Goal: Information Seeking & Learning: Understand process/instructions

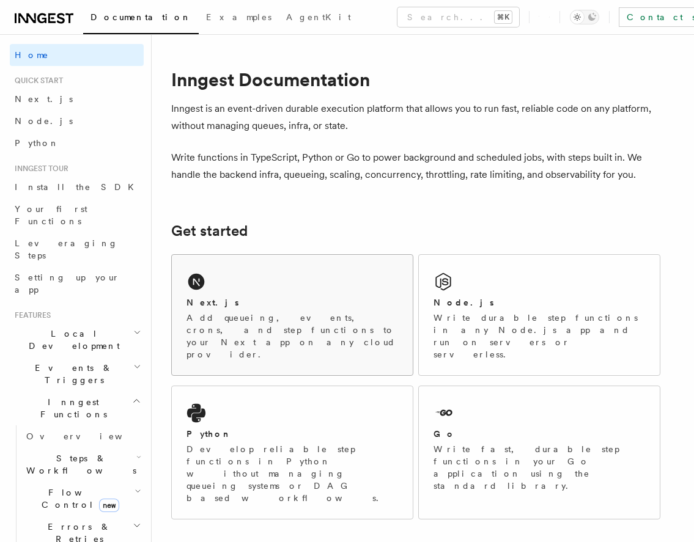
click at [229, 290] on div "Next.js Add queueing, events, crons, and step functions to your Next app on any…" at bounding box center [292, 315] width 241 height 120
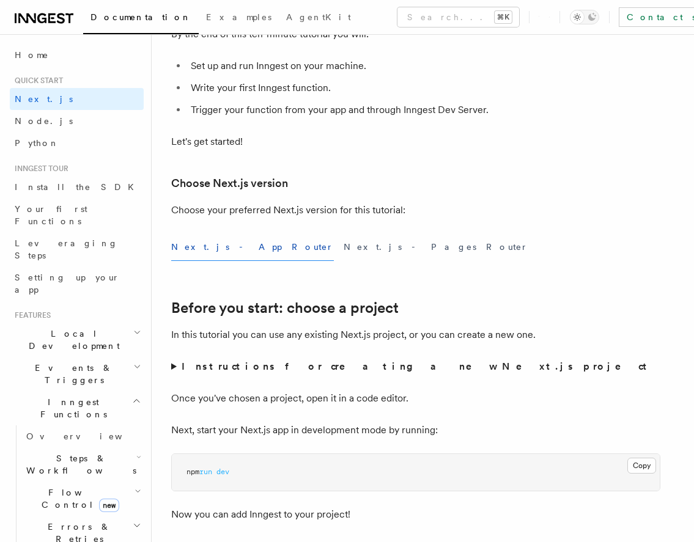
scroll to position [187, 0]
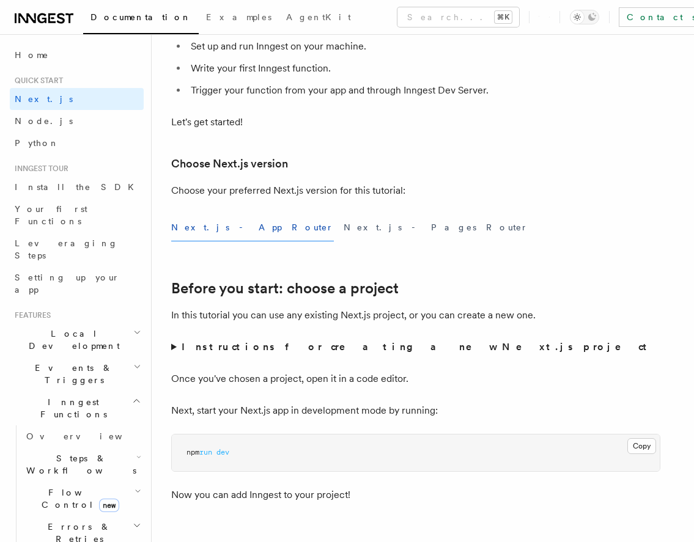
click at [216, 233] on button "Next.js - App Router" at bounding box center [252, 228] width 163 height 28
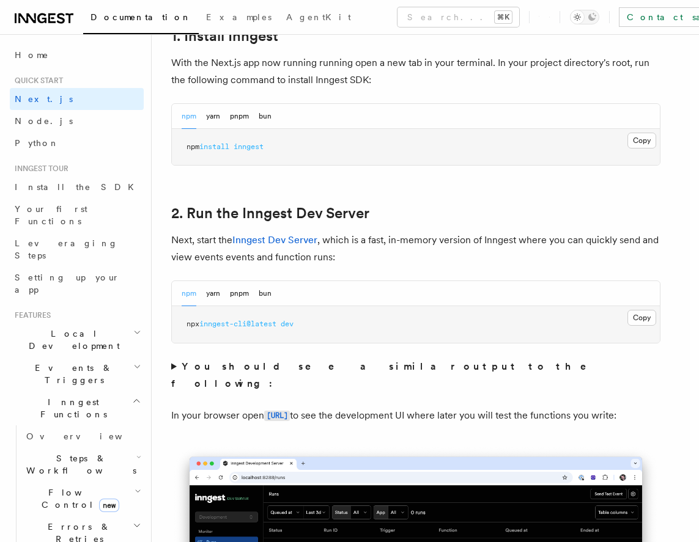
scroll to position [711, 0]
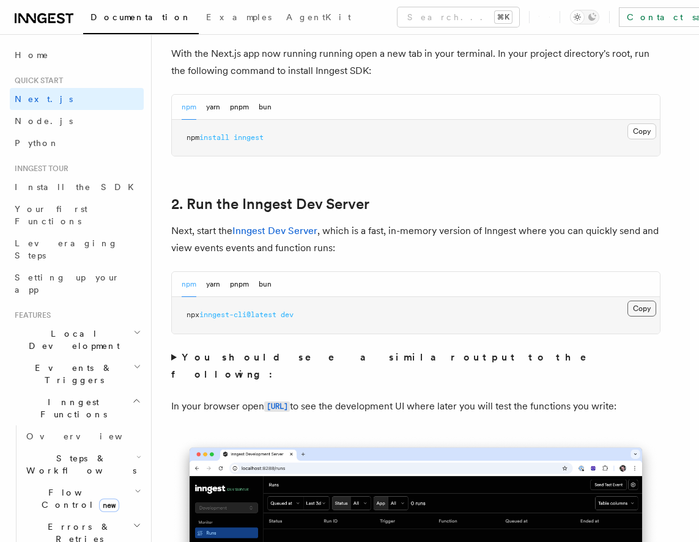
click at [644, 310] on button "Copy Copied" at bounding box center [641, 309] width 29 height 16
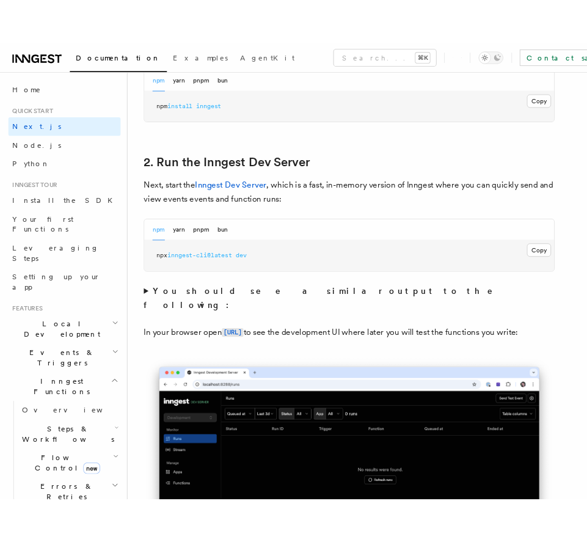
scroll to position [777, 0]
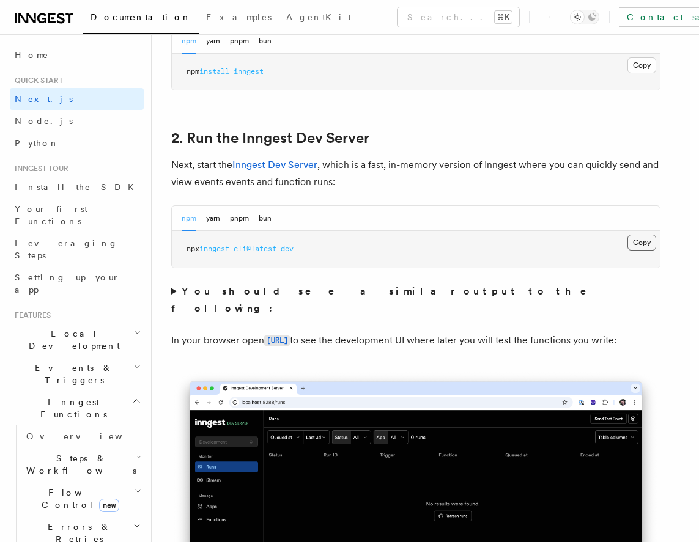
click at [632, 241] on button "Copy Copied" at bounding box center [641, 243] width 29 height 16
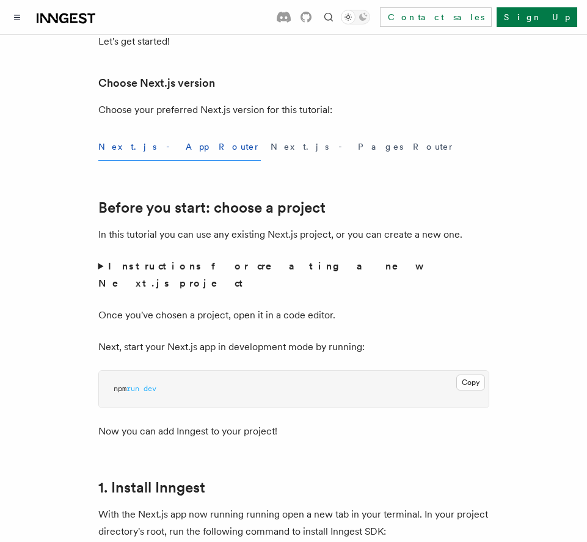
scroll to position [0, 0]
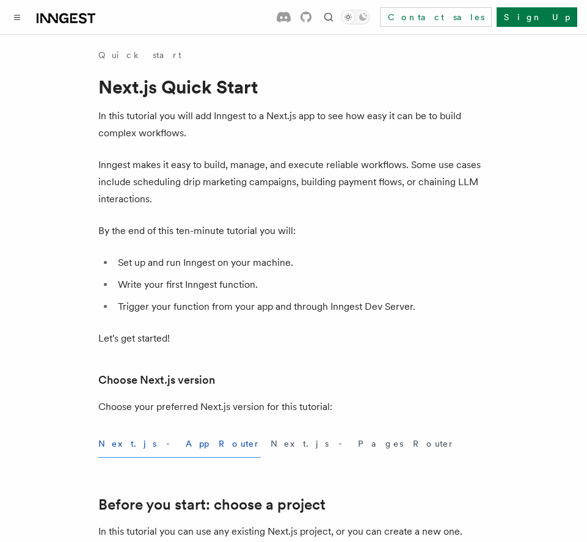
click at [53, 21] on icon at bounding box center [66, 18] width 59 height 15
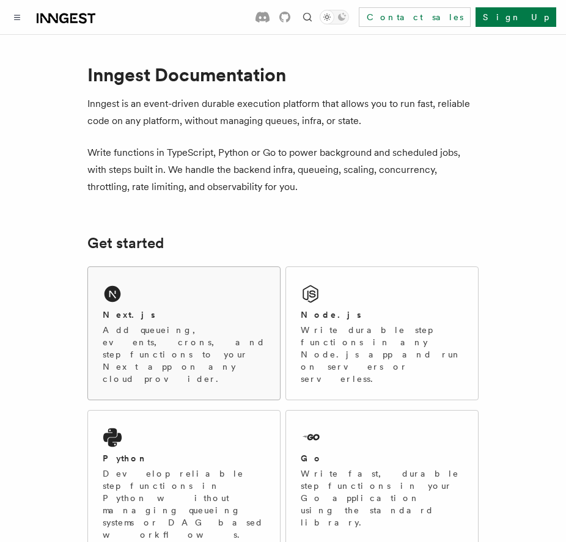
click at [149, 325] on p "Add queueing, events, crons, and step functions to your Next app on any cloud p…" at bounding box center [184, 354] width 163 height 61
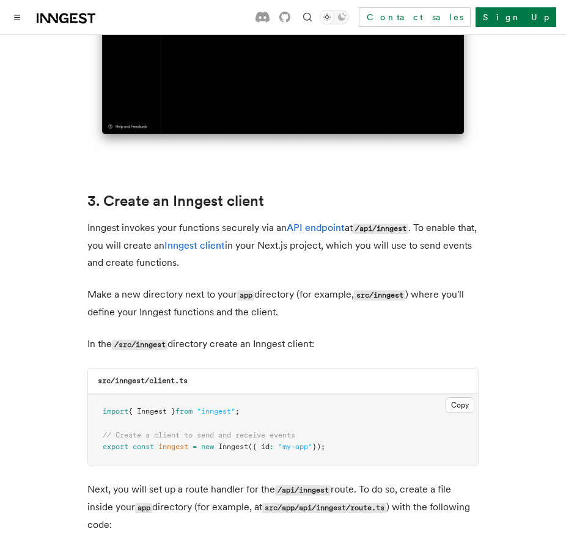
scroll to position [1386, 0]
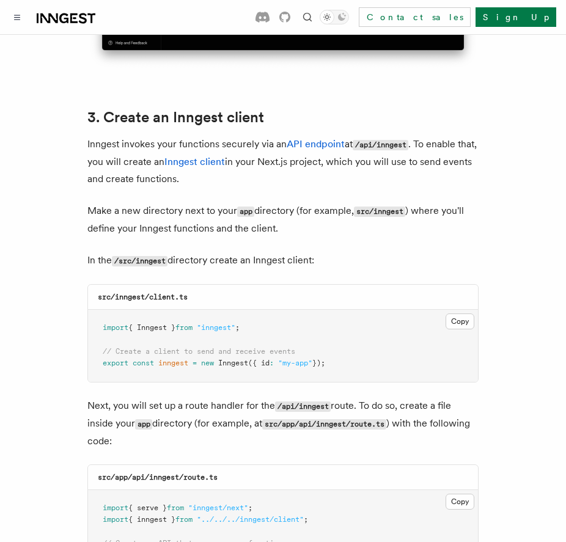
drag, startPoint x: 146, startPoint y: 281, endPoint x: 149, endPoint y: 1, distance: 279.9
click at [458, 314] on button "Copy Copied" at bounding box center [460, 322] width 29 height 16
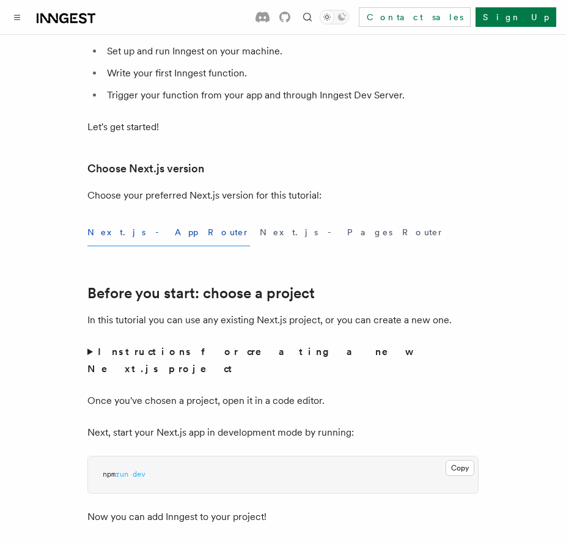
scroll to position [0, 0]
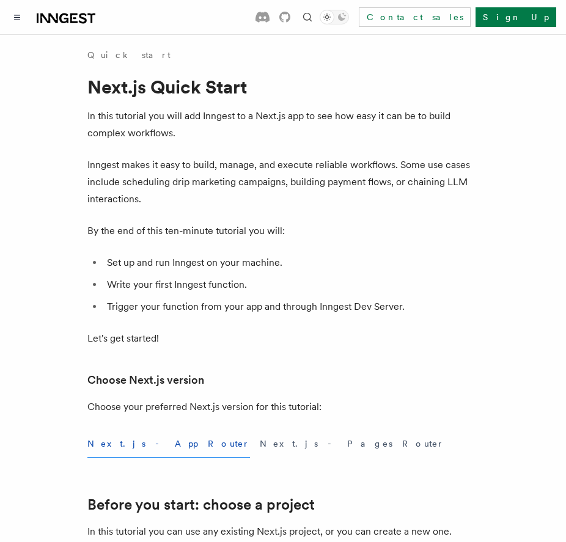
click at [227, 135] on p "In this tutorial you will add Inngest to a Next.js app to see how easy it can b…" at bounding box center [282, 125] width 391 height 34
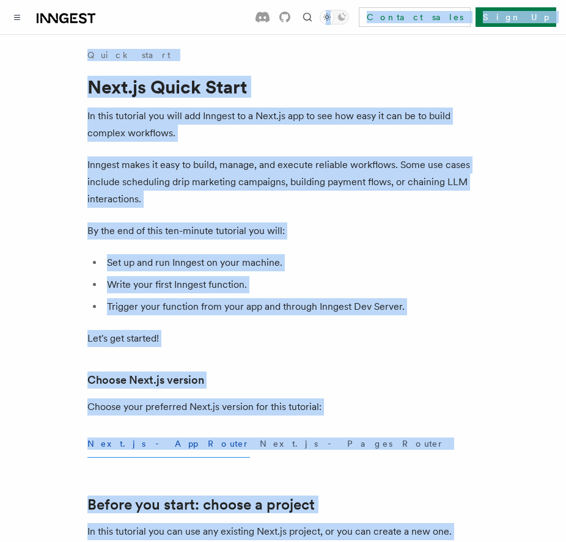
copy div "Loremi... ⌘D Sitamet conse Adip El Seddoe... Temporincidid Utlabore EtdolOre Ma…"
click at [319, 263] on li "Set up and run Inngest on your machine." at bounding box center [290, 262] width 375 height 17
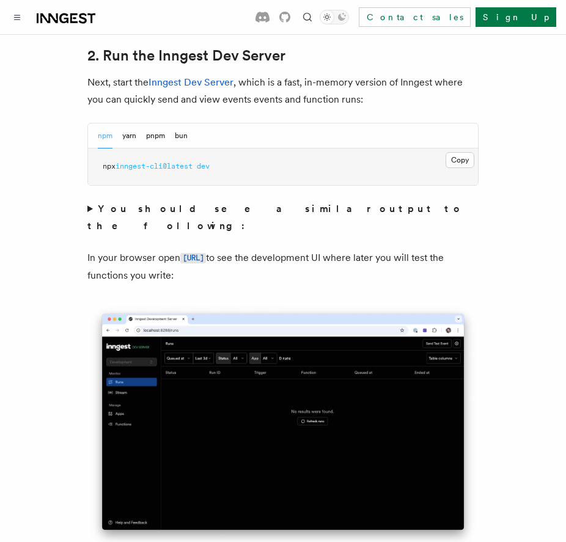
scroll to position [907, 0]
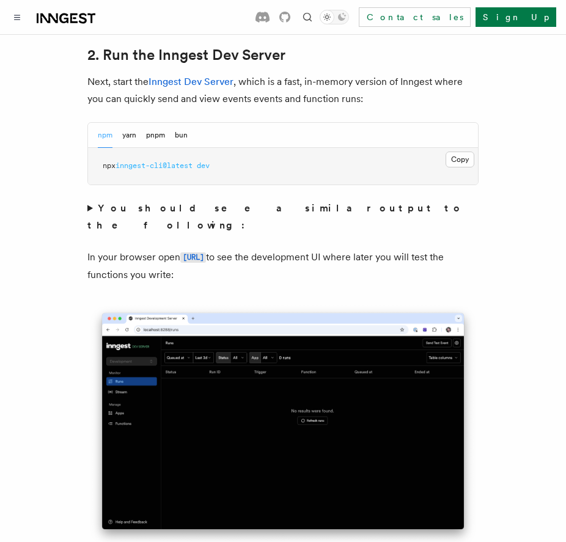
click at [91, 200] on summary "You should see a similar output to the following:" at bounding box center [282, 217] width 391 height 34
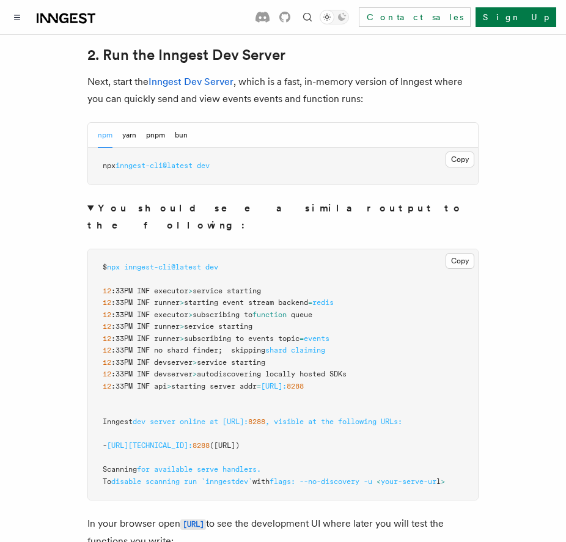
click at [95, 200] on summary "You should see a similar output to the following:" at bounding box center [282, 217] width 391 height 34
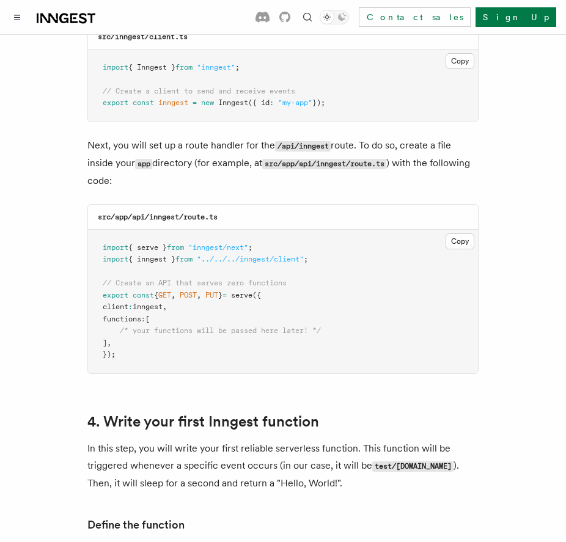
scroll to position [1648, 0]
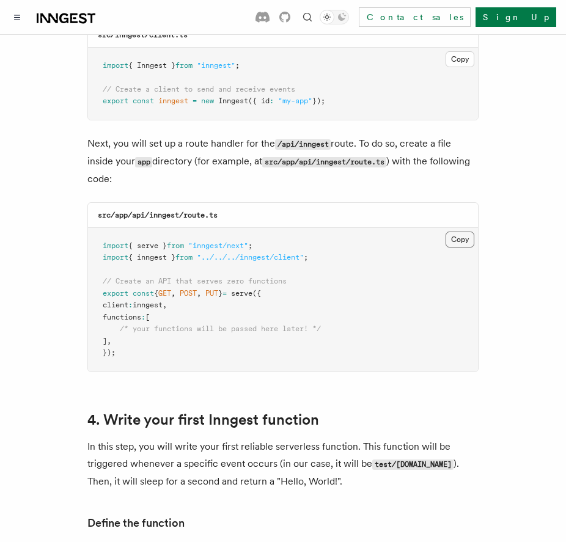
click at [462, 232] on button "Copy Copied" at bounding box center [460, 240] width 29 height 16
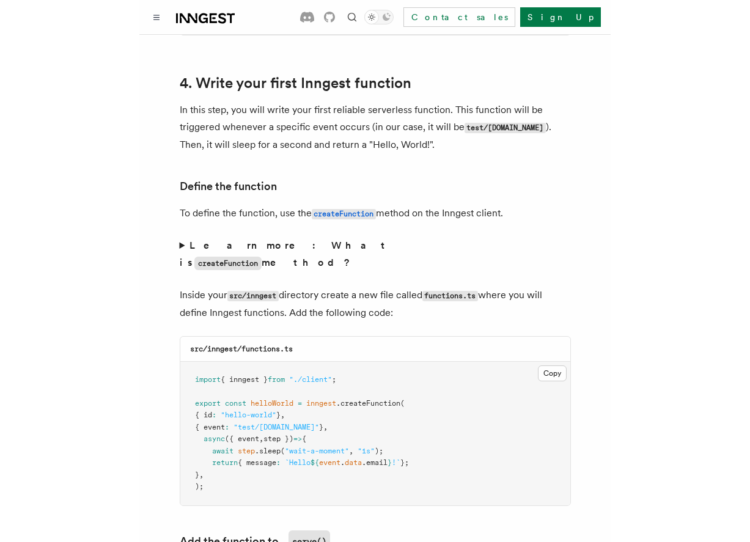
scroll to position [2105, 0]
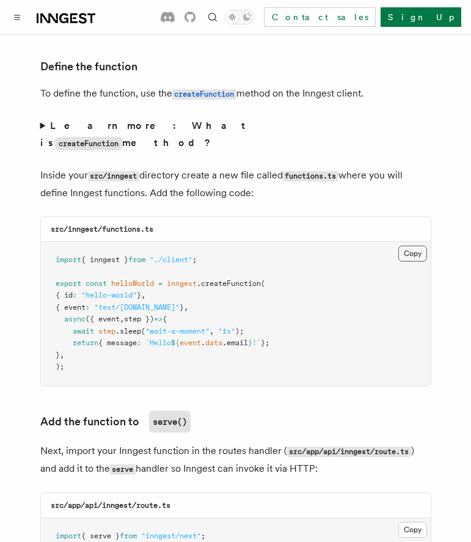
click at [409, 246] on button "Copy Copied" at bounding box center [412, 254] width 29 height 16
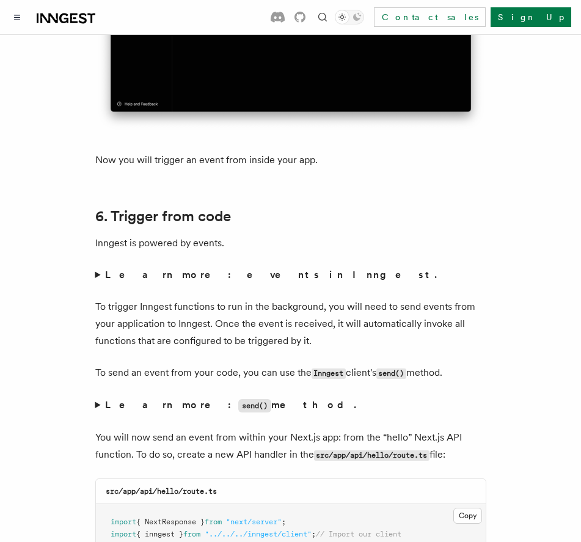
scroll to position [5625, 0]
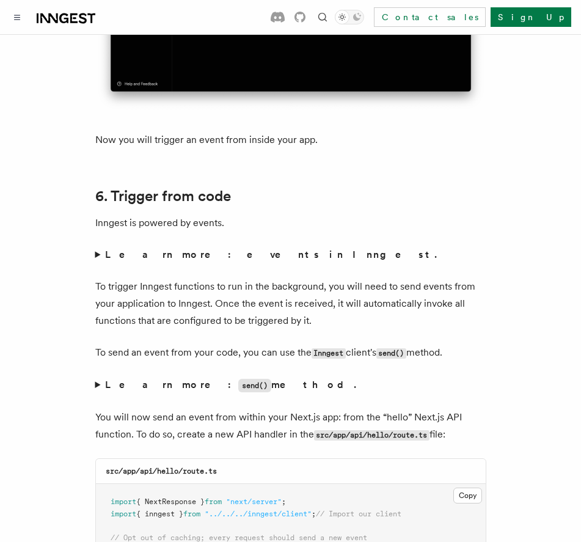
click at [97, 376] on summary "Learn more: send() method." at bounding box center [290, 385] width 391 height 18
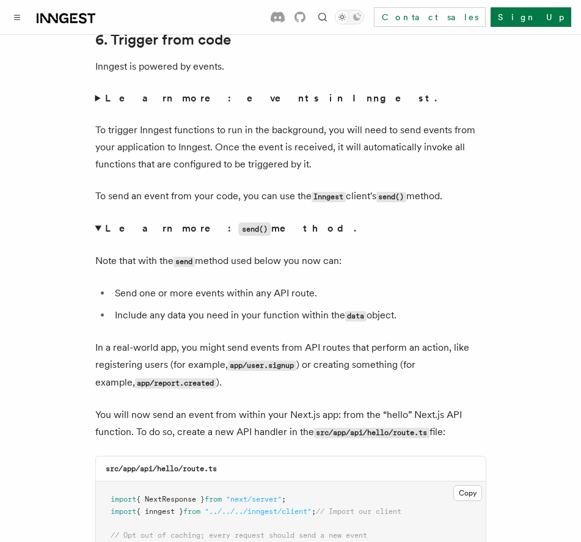
scroll to position [5826, 0]
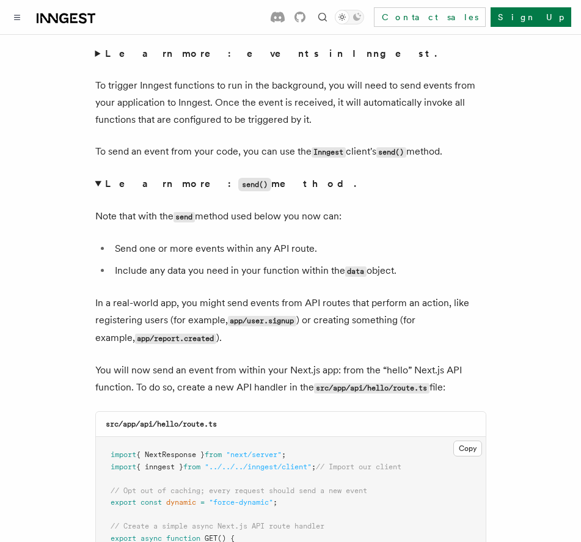
click at [95, 175] on summary "Learn more: send() method." at bounding box center [290, 184] width 391 height 18
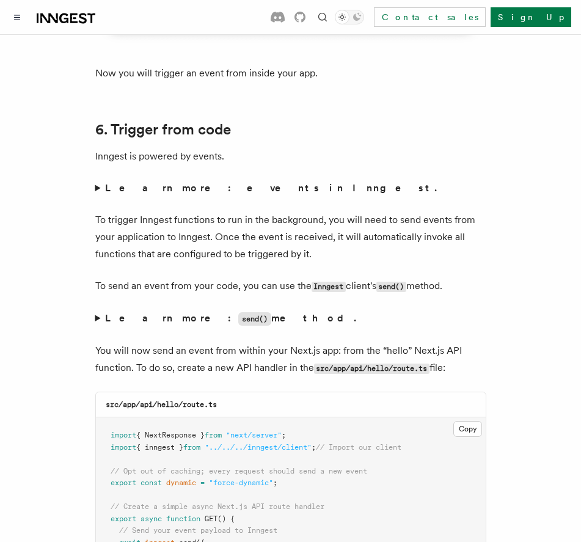
scroll to position [5676, 0]
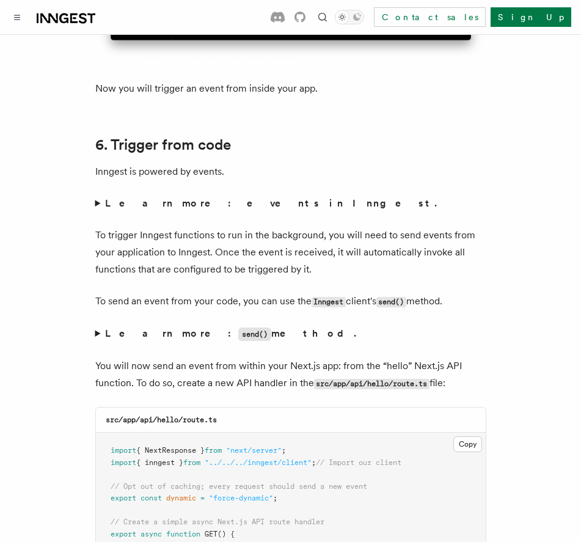
click at [97, 195] on summary "Learn more: events in Inngest." at bounding box center [290, 203] width 391 height 17
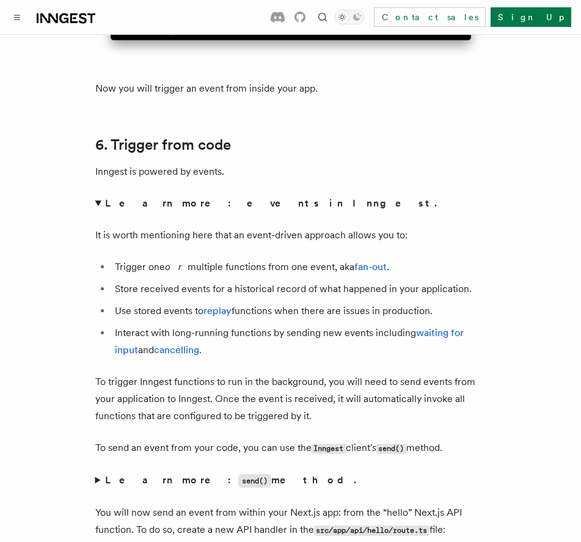
click at [97, 195] on summary "Learn more: events in Inngest." at bounding box center [290, 203] width 391 height 17
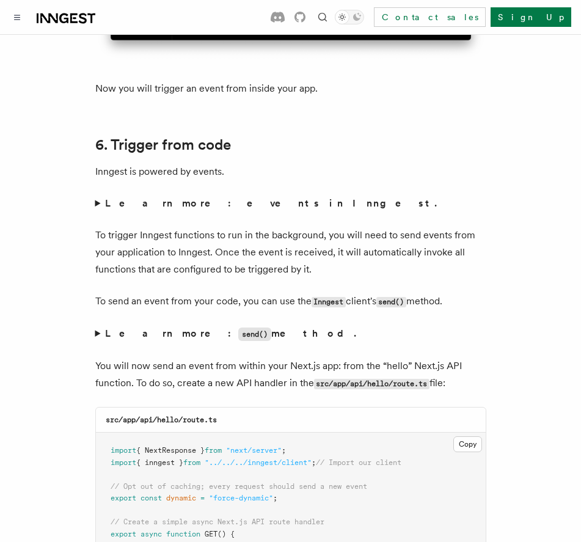
click at [97, 325] on summary "Learn more: send() method." at bounding box center [290, 334] width 391 height 18
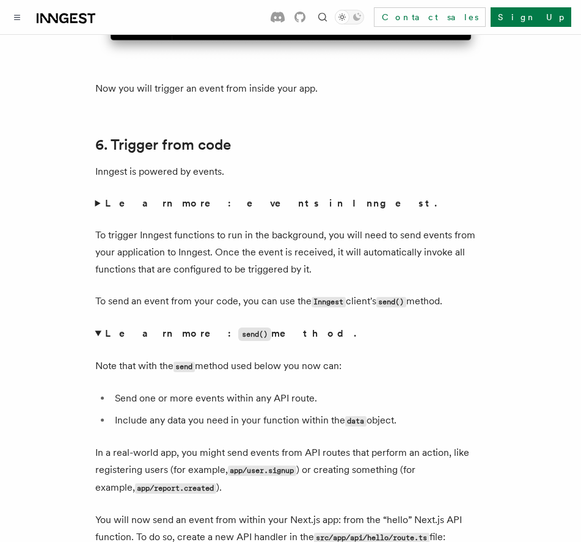
scroll to position [5730, 0]
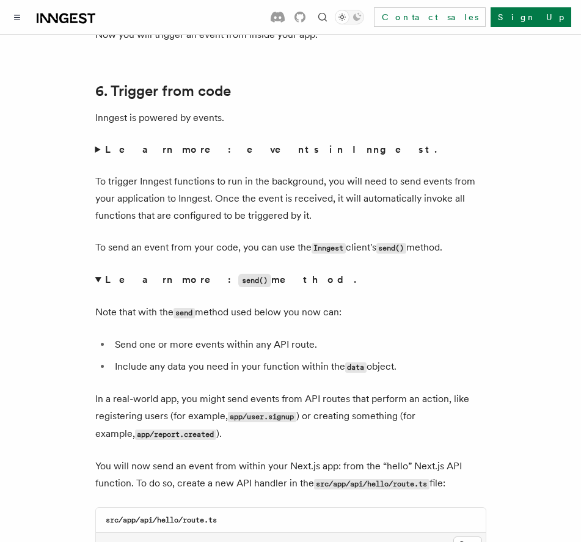
click at [98, 271] on summary "Learn more: send() method." at bounding box center [290, 280] width 391 height 18
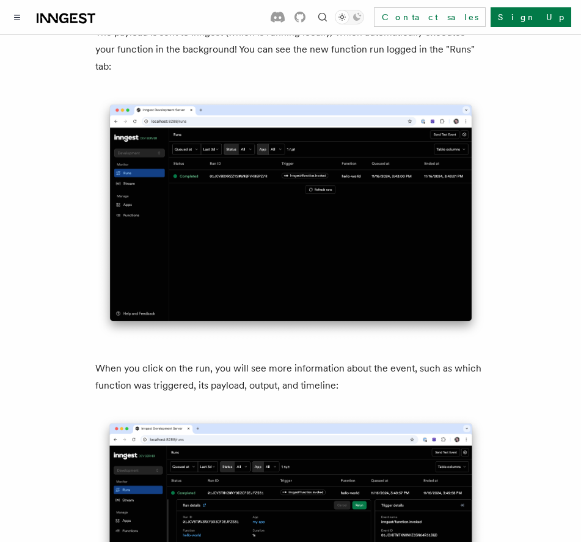
scroll to position [3428, 0]
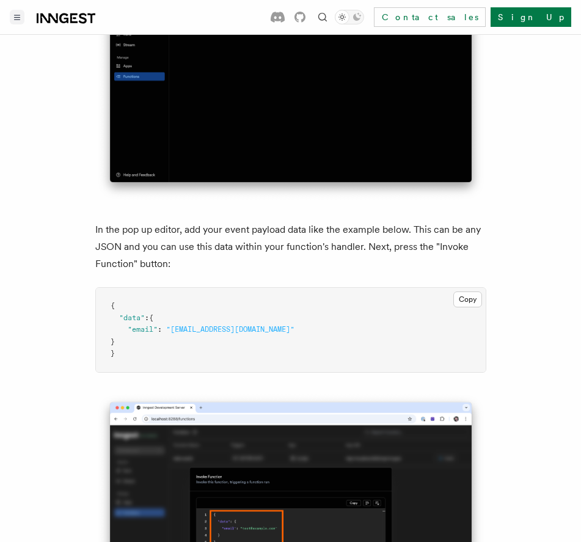
click at [21, 14] on button "Toggle navigation" at bounding box center [17, 17] width 15 height 15
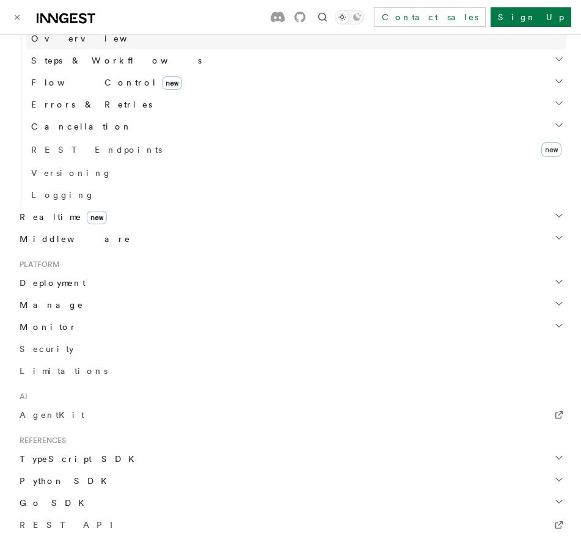
scroll to position [490, 0]
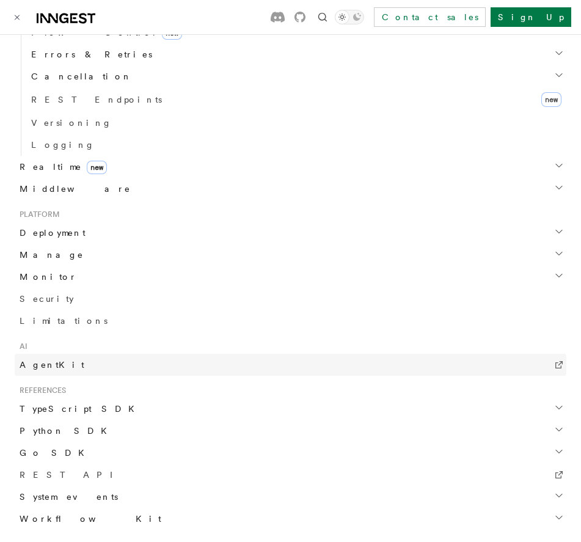
click at [34, 364] on span "AgentKit" at bounding box center [52, 365] width 65 height 10
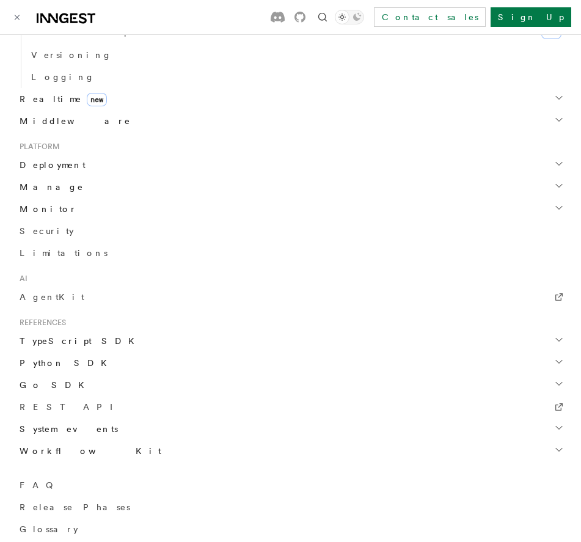
scroll to position [580, 0]
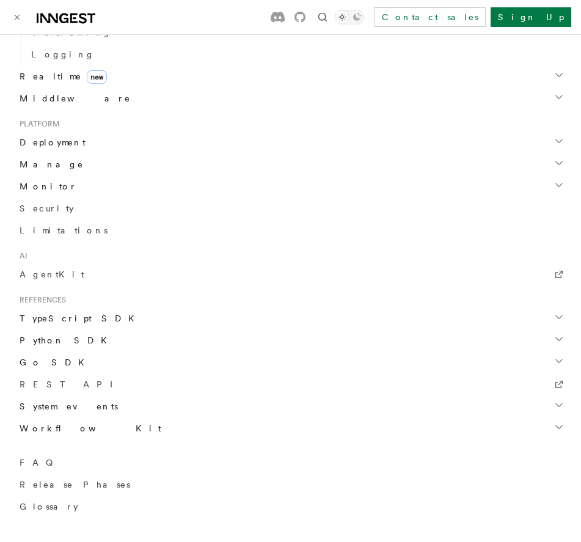
click at [56, 317] on span "TypeScript SDK" at bounding box center [78, 318] width 127 height 12
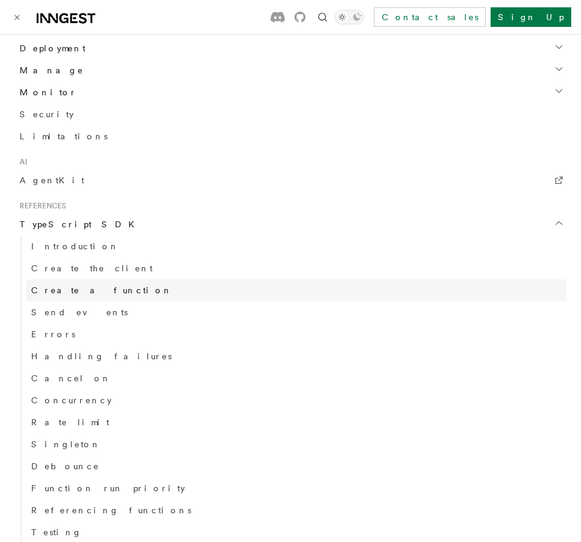
scroll to position [676, 0]
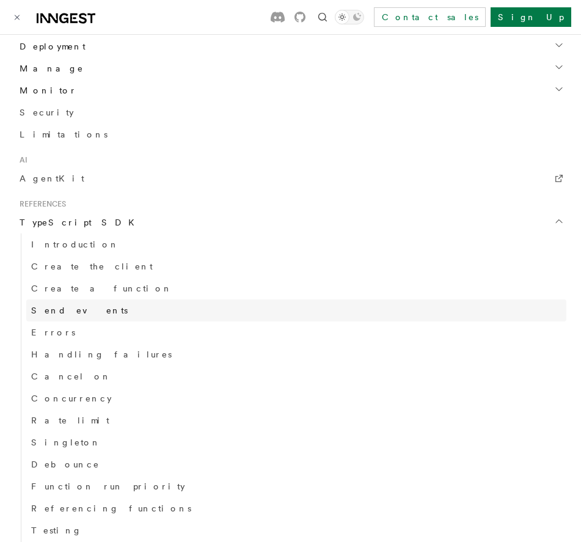
click at [74, 310] on span "Send events" at bounding box center [79, 311] width 97 height 10
